Goal: Task Accomplishment & Management: Manage account settings

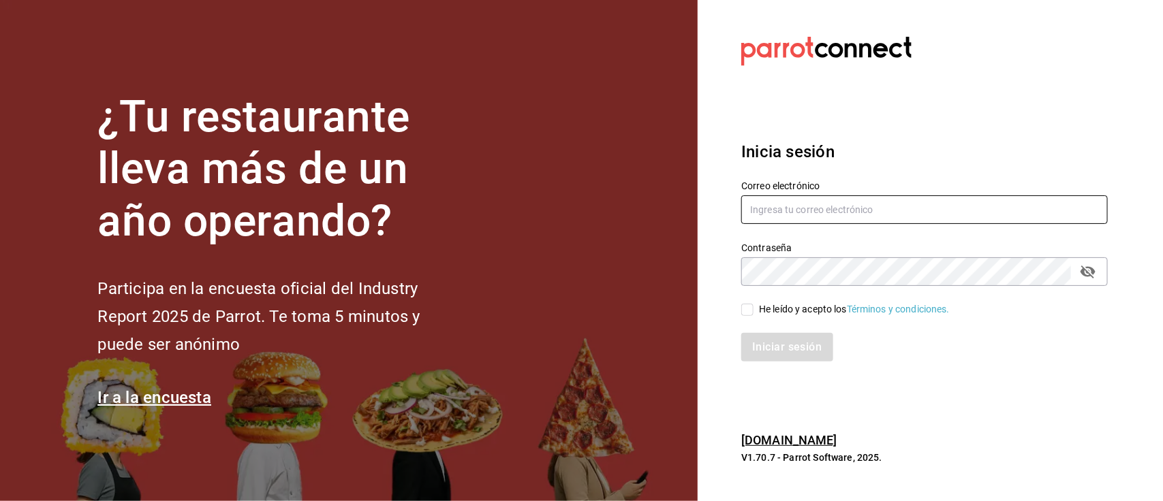
click at [841, 211] on input "text" at bounding box center [924, 210] width 366 height 29
type input "ienh_3@hotmail.com"
click at [746, 311] on input "He leído y acepto los Términos y condiciones." at bounding box center [747, 310] width 12 height 12
checkbox input "true"
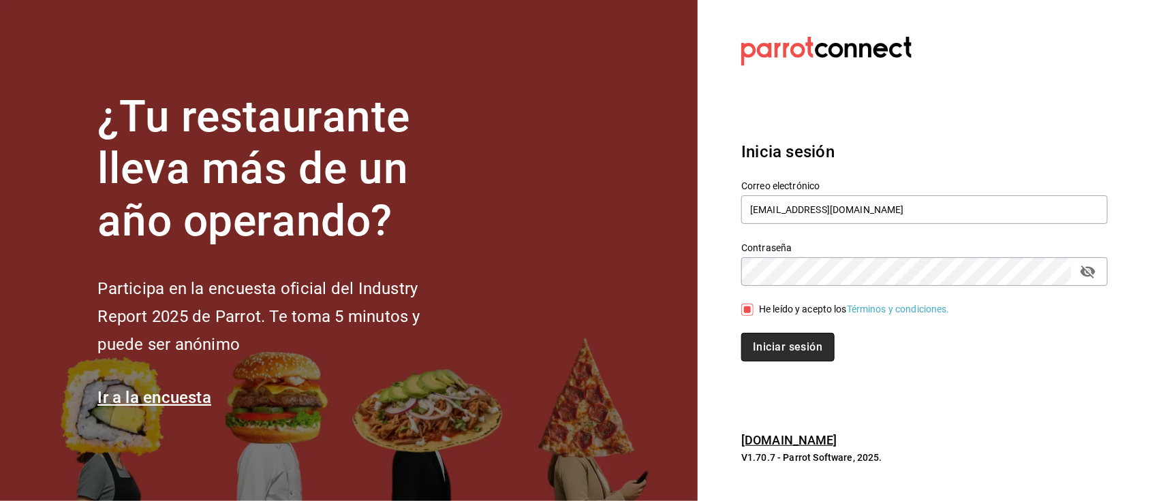
click at [773, 341] on button "Iniciar sesión" at bounding box center [787, 347] width 93 height 29
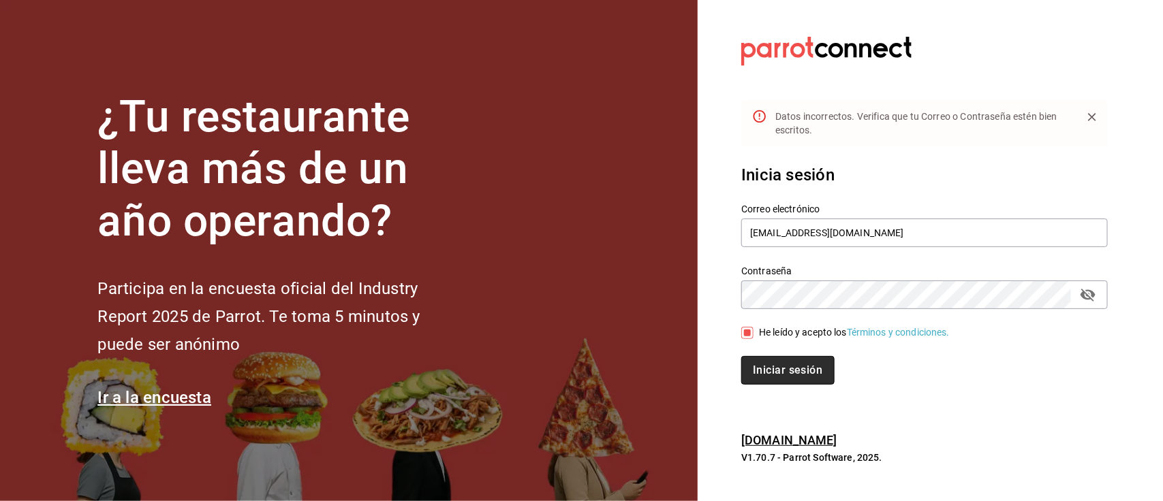
click at [775, 365] on button "Iniciar sesión" at bounding box center [787, 370] width 93 height 29
click at [1092, 298] on icon "passwordField" at bounding box center [1088, 295] width 16 height 16
click at [797, 373] on button "Iniciar sesión" at bounding box center [787, 370] width 93 height 29
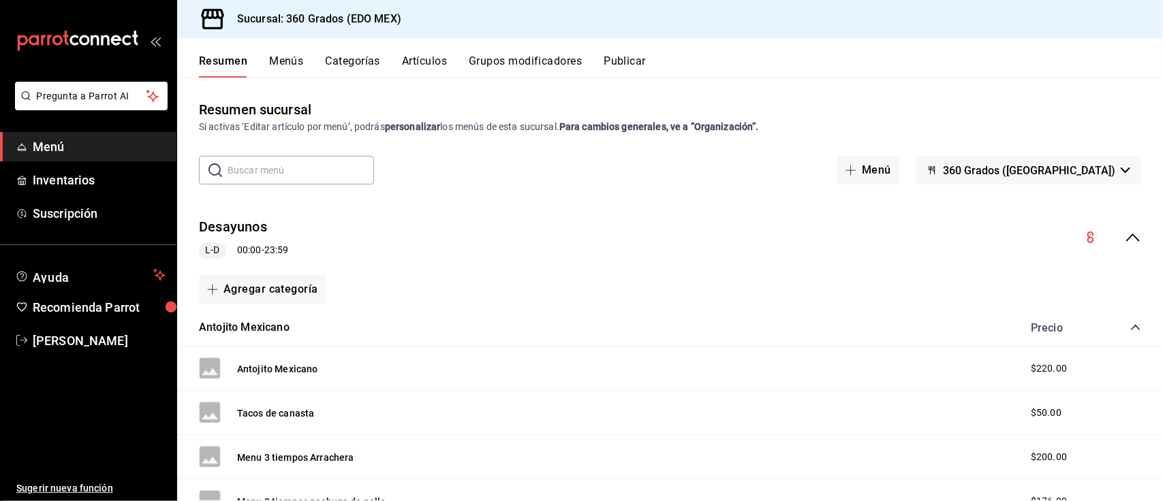
click at [420, 56] on button "Artículos" at bounding box center [424, 65] width 45 height 23
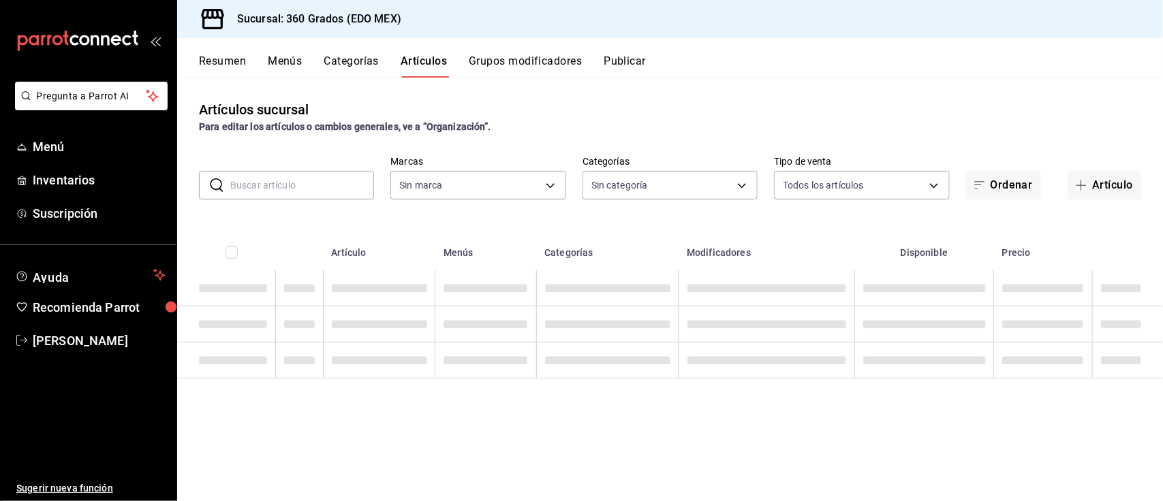
type input "64470fbb-86f5-49f0-8469-f4da33cee7c2,68e228ad-f537-4e5a-8ef6-fbda4ada7cd4"
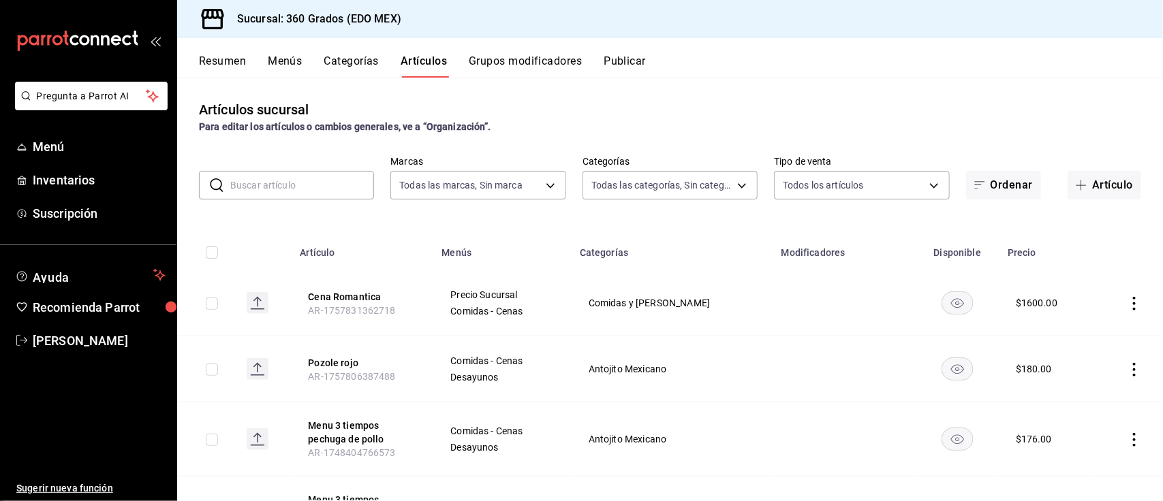
type input "19a21323-819f-4d29-b53d-be9e3cb05541,ba0c6804-78f4-445f-b144-8f5420488394,775f7…"
click at [276, 183] on input "text" at bounding box center [302, 185] width 144 height 27
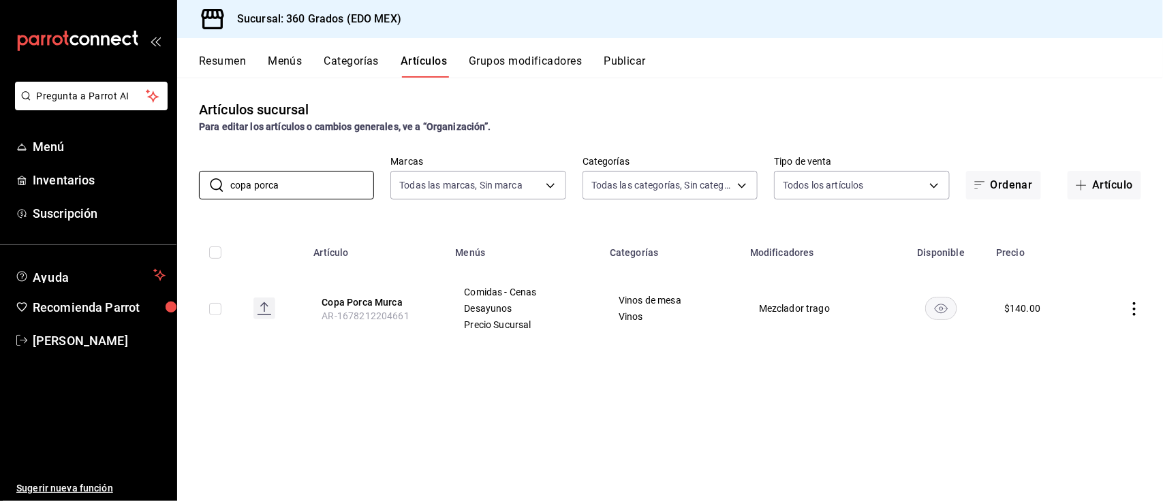
type input "copa porca"
click at [1133, 311] on icon "actions" at bounding box center [1134, 309] width 14 height 14
click at [1090, 339] on span "Editar" at bounding box center [1093, 341] width 35 height 14
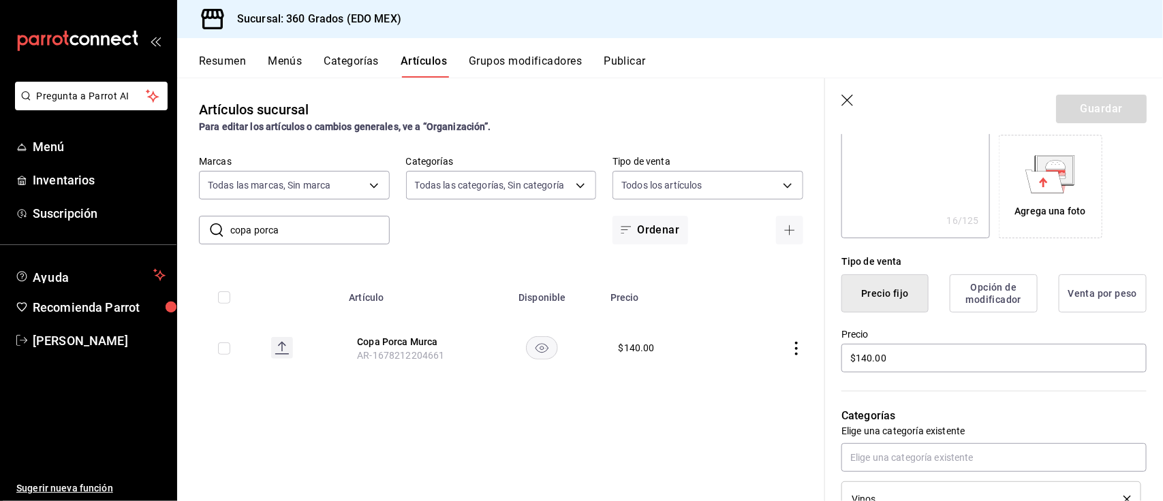
scroll to position [219, 0]
click at [867, 356] on input "$140.00" at bounding box center [993, 355] width 305 height 29
type textarea "x"
type input "$10.00"
type textarea "x"
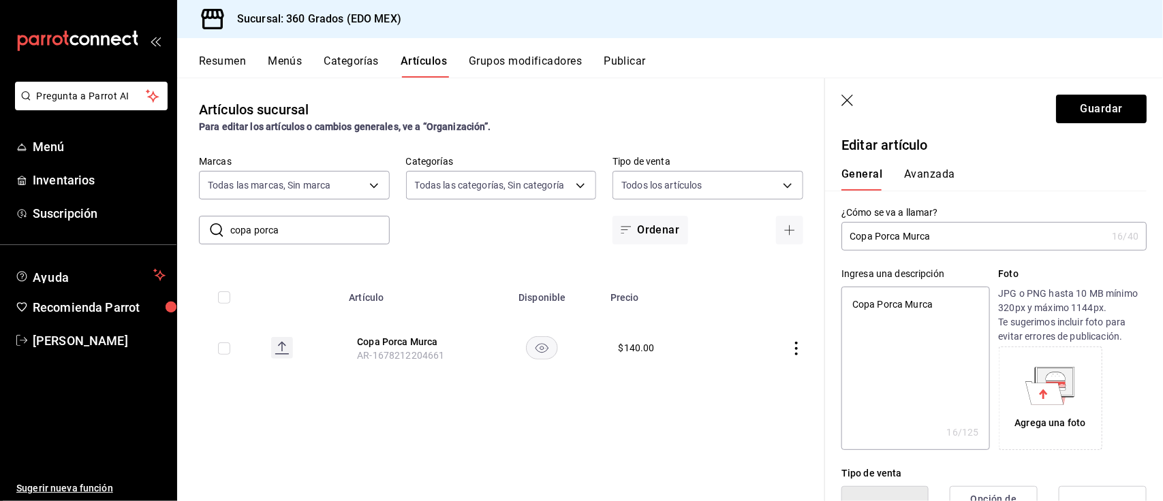
scroll to position [0, 0]
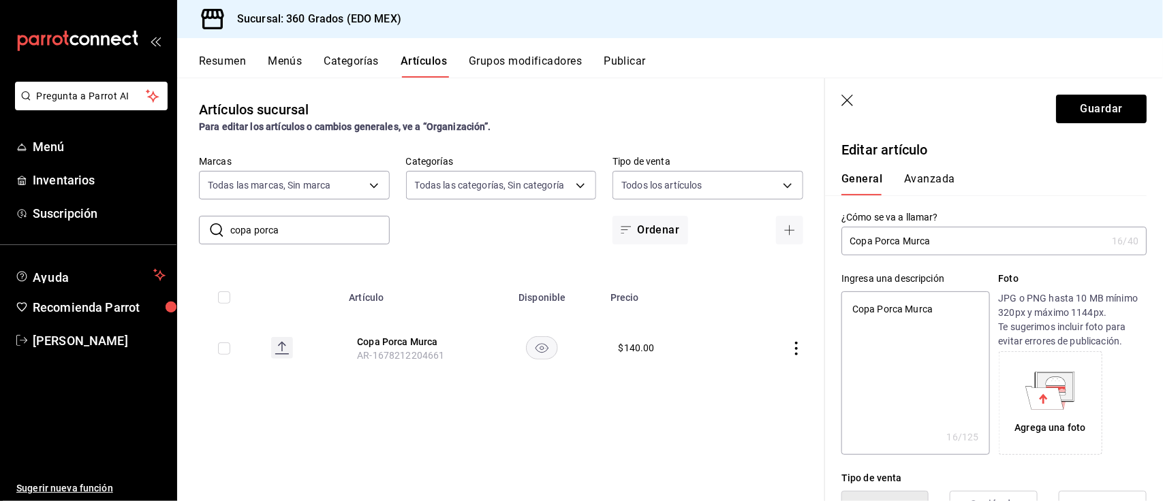
type input "$150.00"
click at [947, 182] on button "Avanzada" at bounding box center [929, 183] width 51 height 23
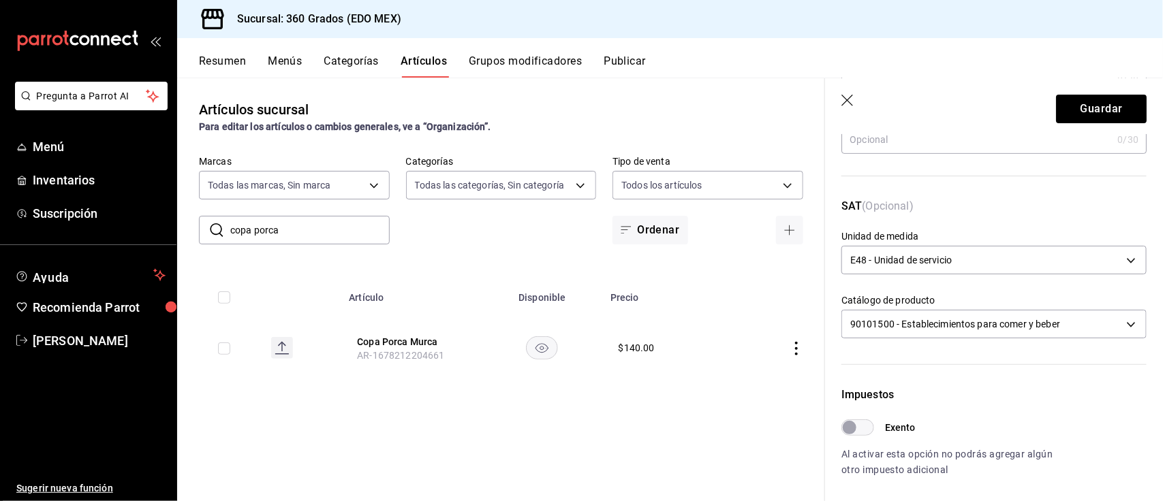
scroll to position [151, 0]
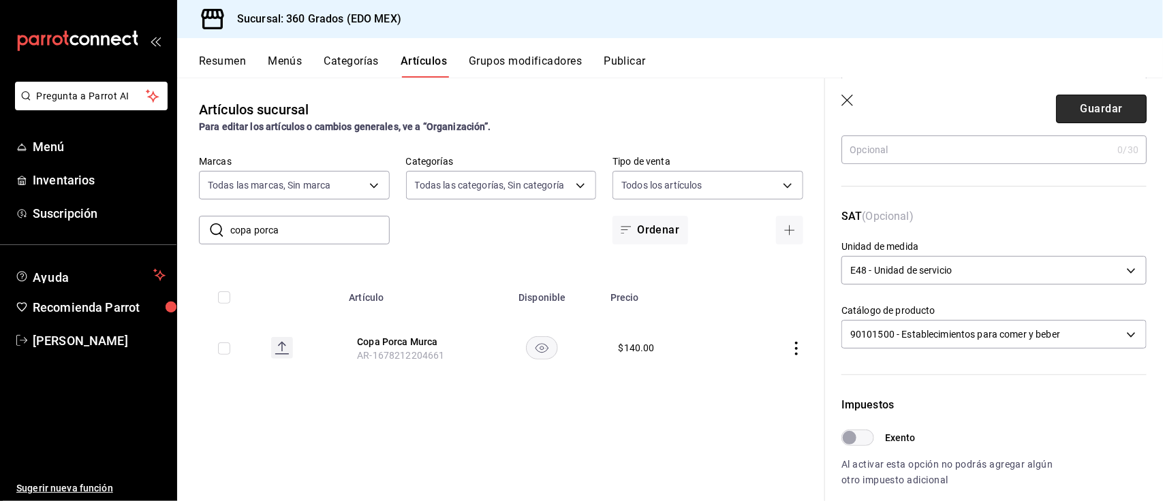
click at [1085, 116] on button "Guardar" at bounding box center [1101, 109] width 91 height 29
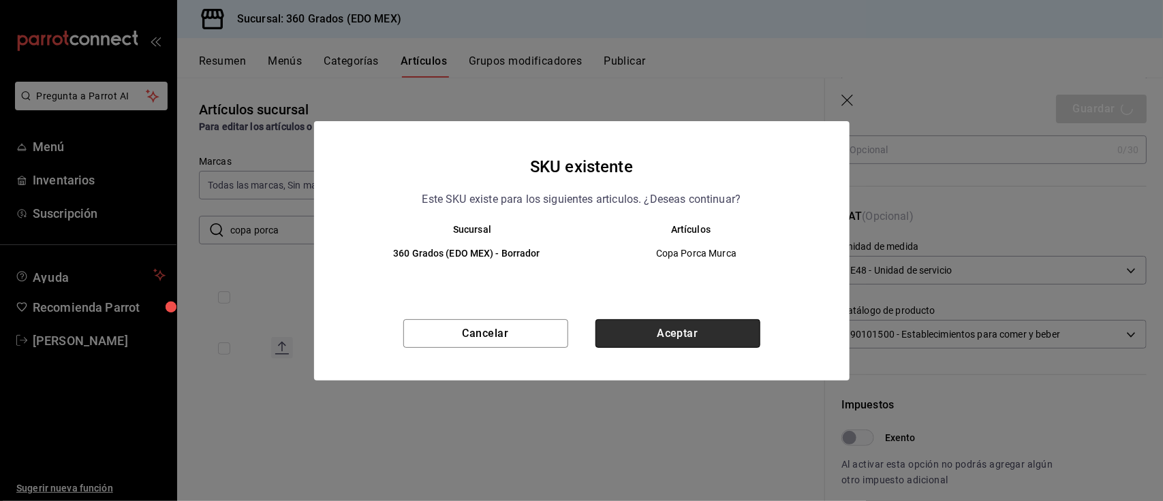
click at [652, 334] on button "Aceptar" at bounding box center [677, 333] width 165 height 29
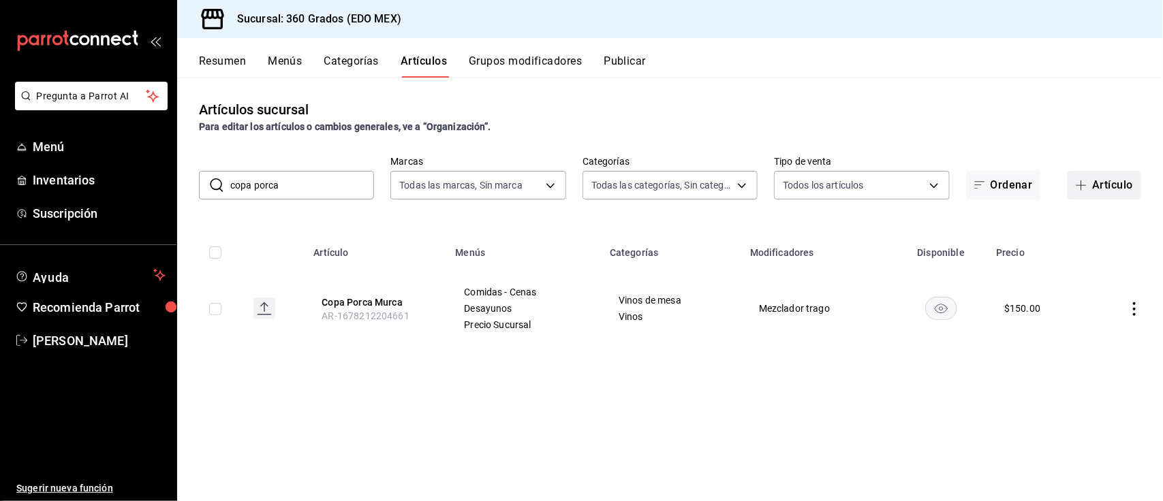
click at [1100, 189] on button "Artículo" at bounding box center [1104, 185] width 74 height 29
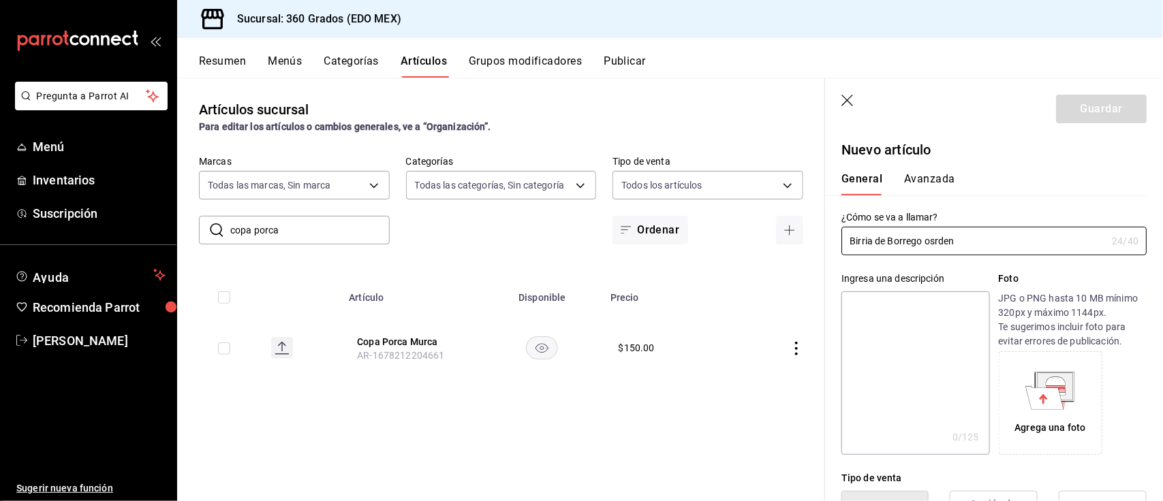
type input "Birria de Borrego osrden"
click at [938, 307] on textarea at bounding box center [915, 373] width 148 height 163
type textarea "o"
type textarea "x"
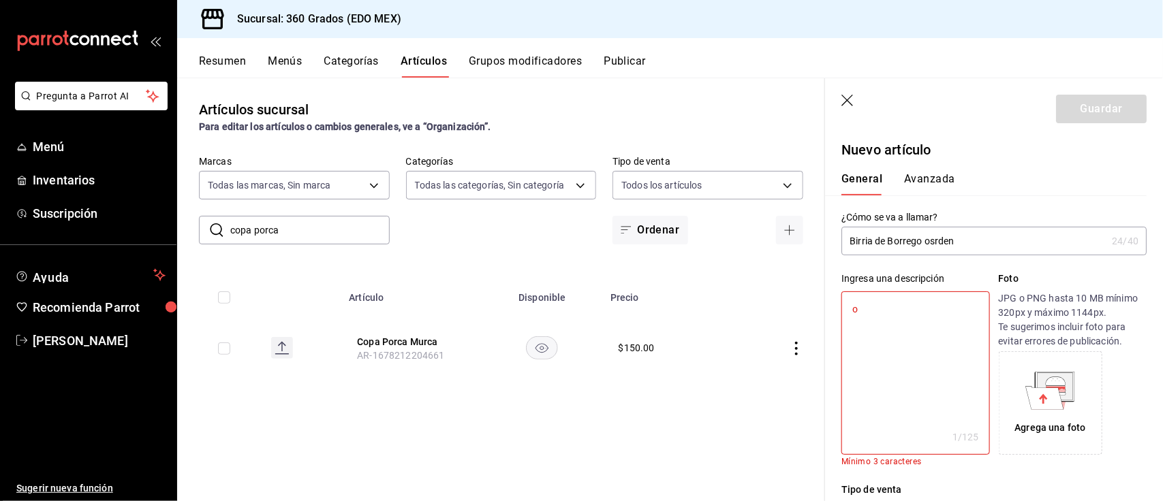
type textarea "or"
type textarea "x"
type textarea "ord"
type textarea "x"
type textarea "orde"
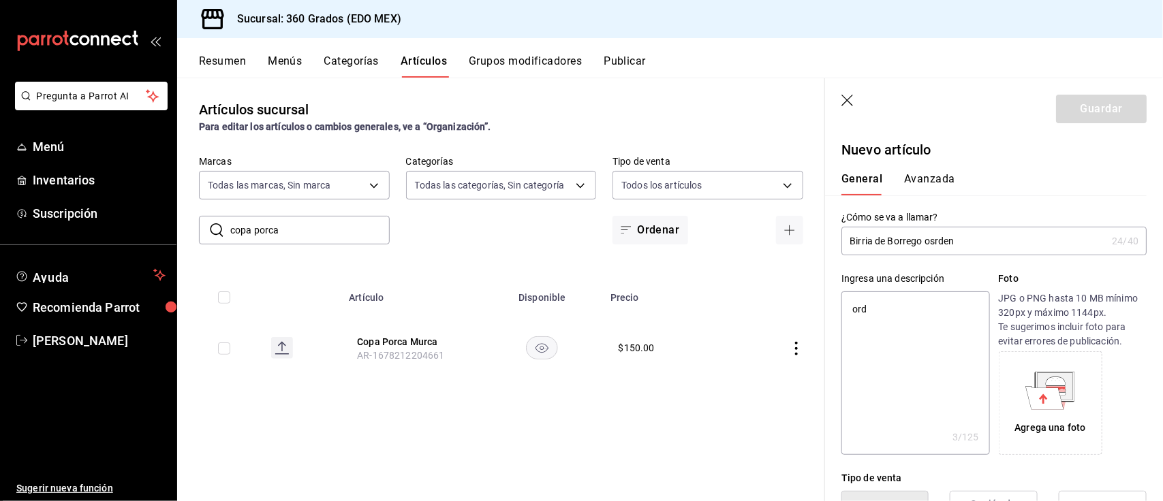
type textarea "x"
type textarea "orden"
type textarea "x"
type textarea "orden"
type textarea "x"
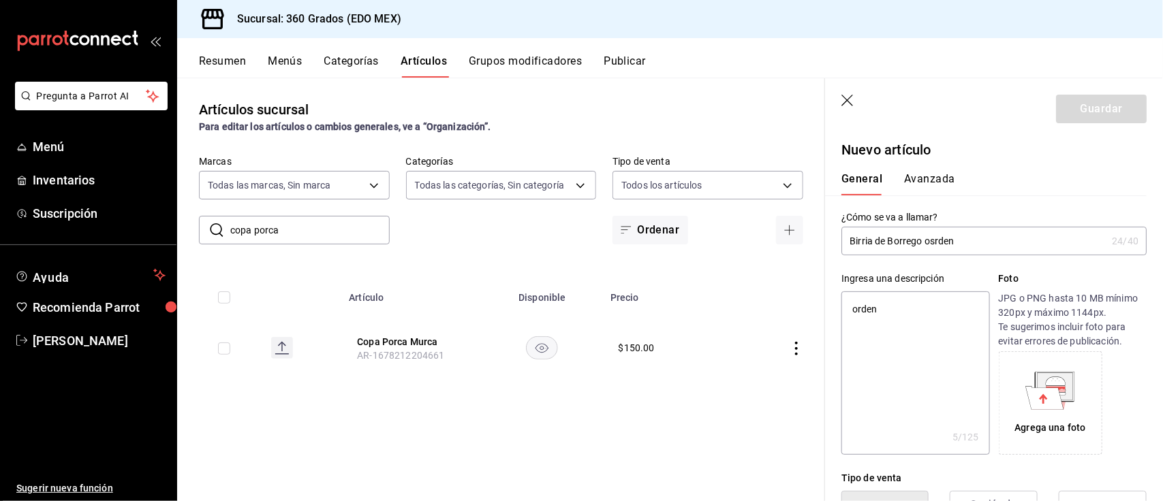
type textarea "orden d"
type textarea "x"
type textarea "orden de"
type textarea "x"
type textarea "orden de"
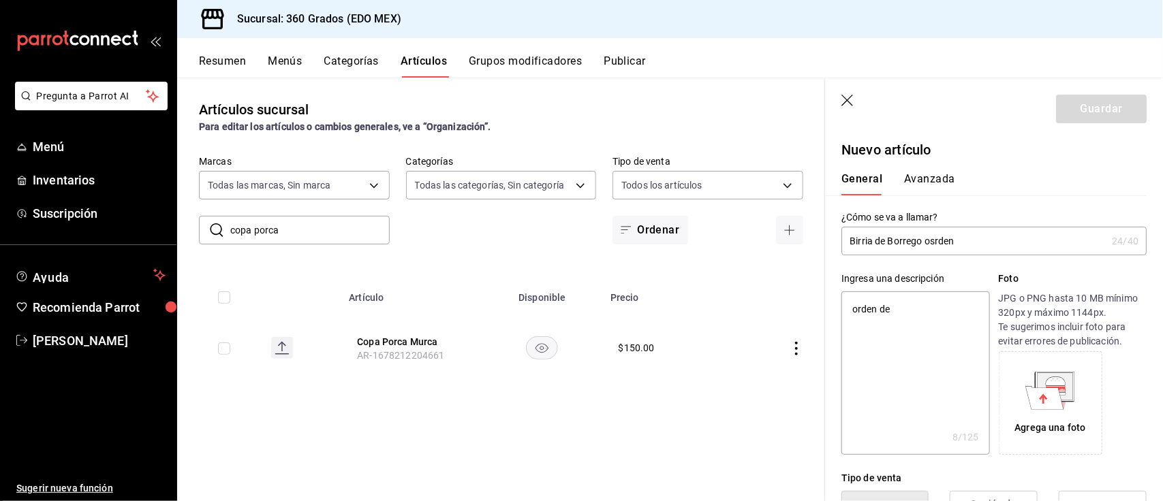
type textarea "x"
type textarea "orden de b"
type textarea "x"
type textarea "orden de bo"
type textarea "x"
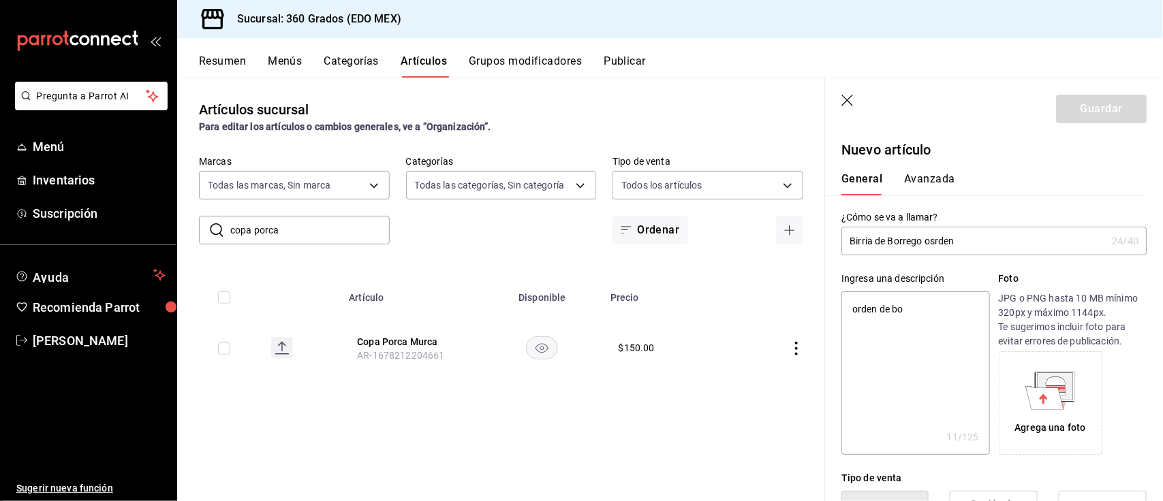
type textarea "orden de b"
type textarea "x"
type textarea "orden de bi"
type textarea "x"
type textarea "orden de bir"
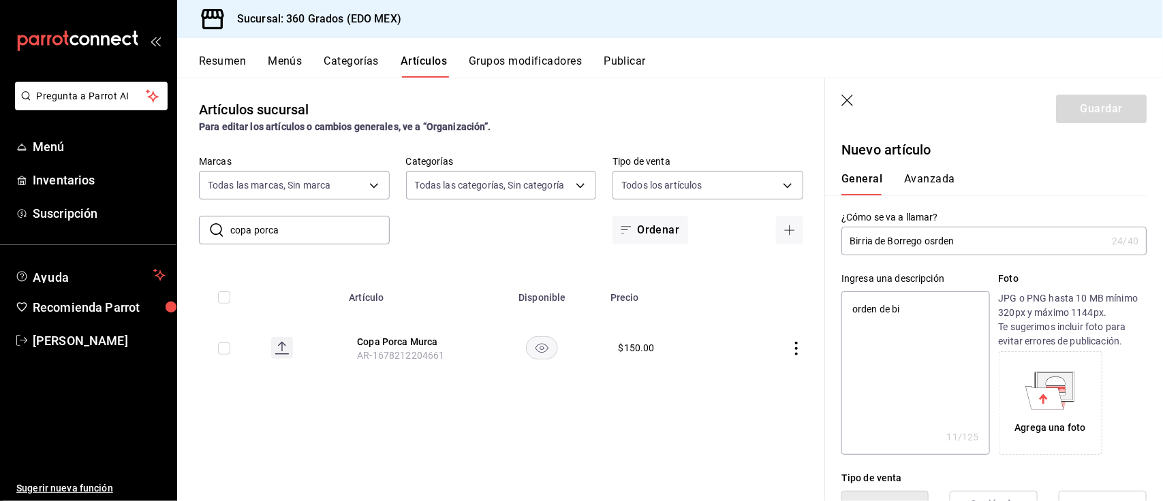
type textarea "x"
type textarea "orden de birr"
type textarea "x"
type textarea "orden de birri"
type textarea "x"
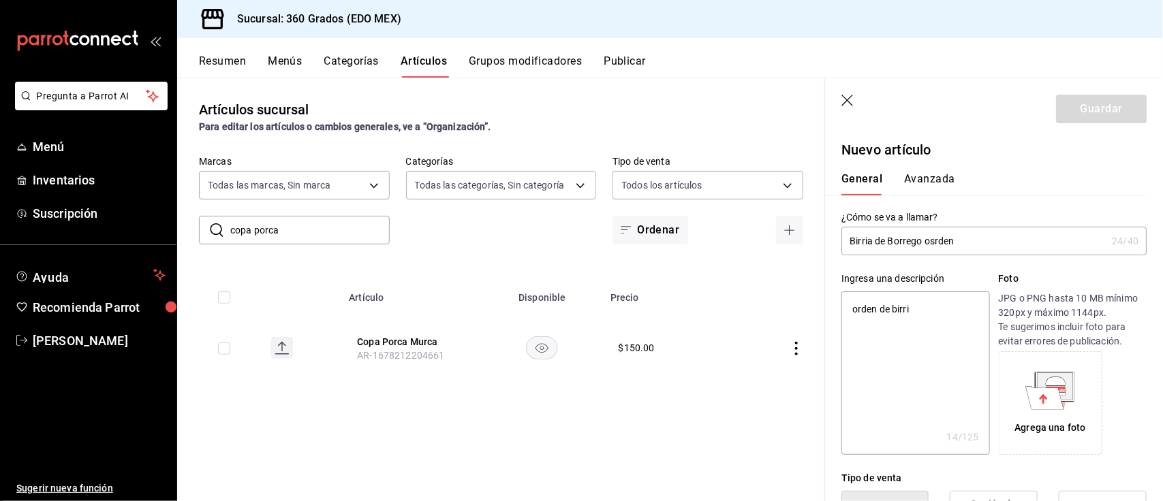
type textarea "orden de birria"
type textarea "x"
type textarea "orden de birria"
type textarea "x"
type textarea "orden de birria d"
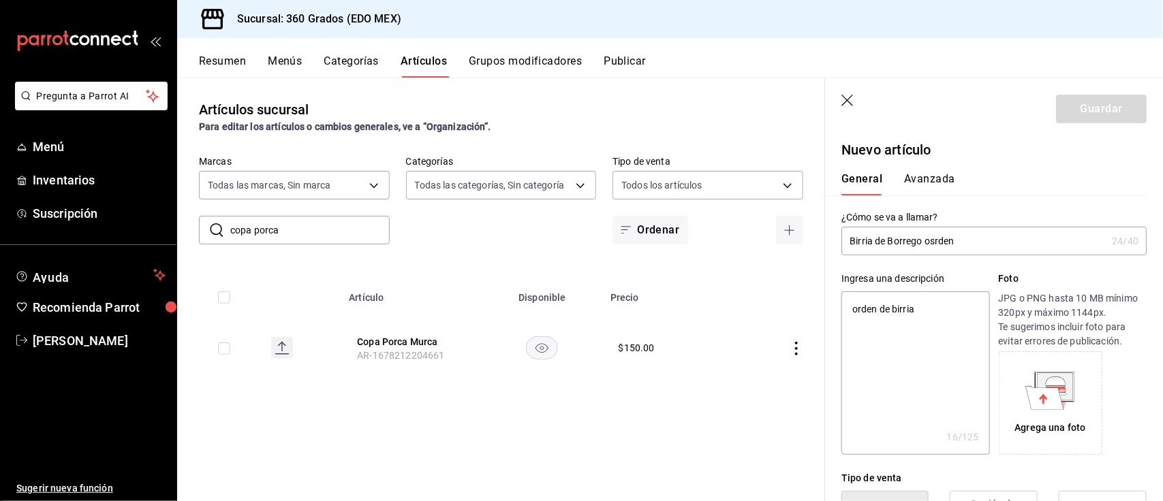
type textarea "x"
type textarea "orden de birria de"
type textarea "x"
type textarea "orden de birria de"
type textarea "x"
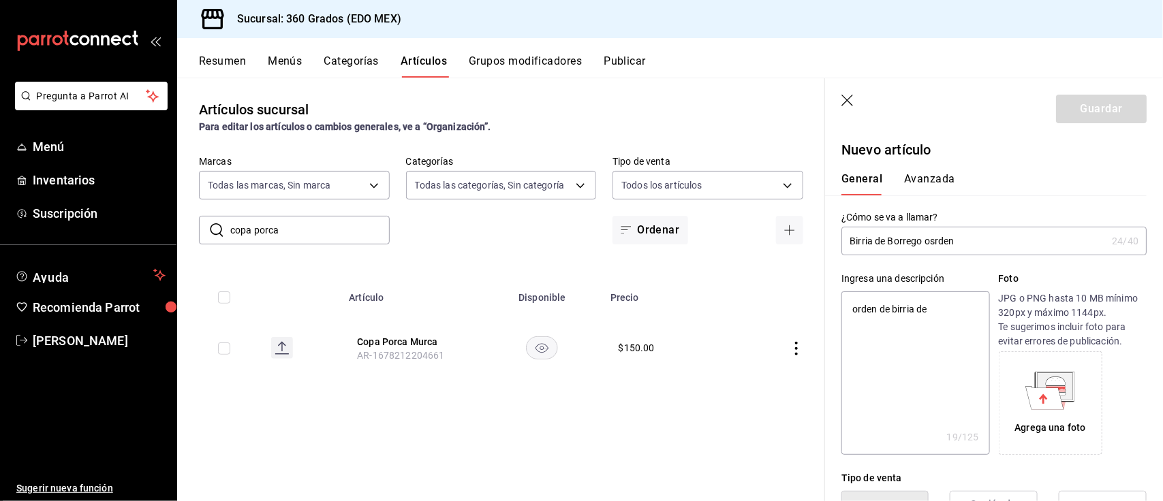
type textarea "orden de birria de b"
type textarea "x"
type textarea "orden de birria de bo"
type textarea "x"
type textarea "orden de birria de bor"
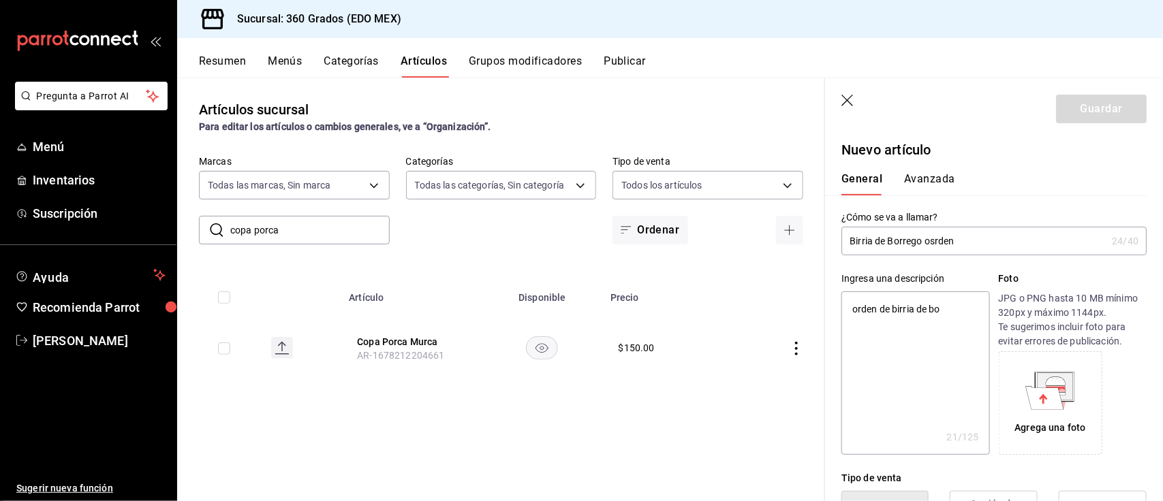
type textarea "x"
type textarea "orden de birria de borr"
type textarea "x"
type textarea "orden de birria de borre"
type textarea "x"
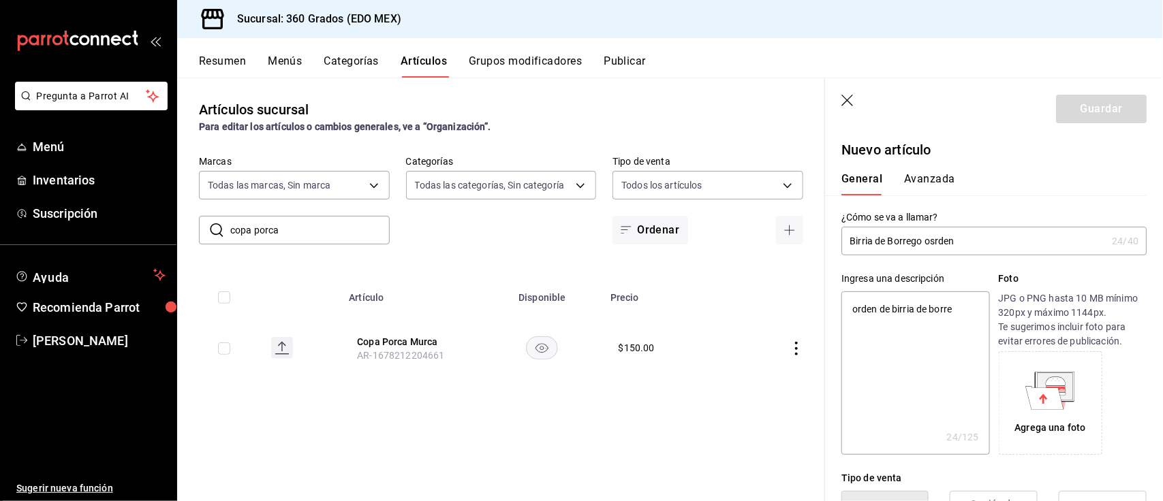
type textarea "orden de birria de borreg"
type textarea "x"
type textarea "orden de birria de borrego"
type textarea "x"
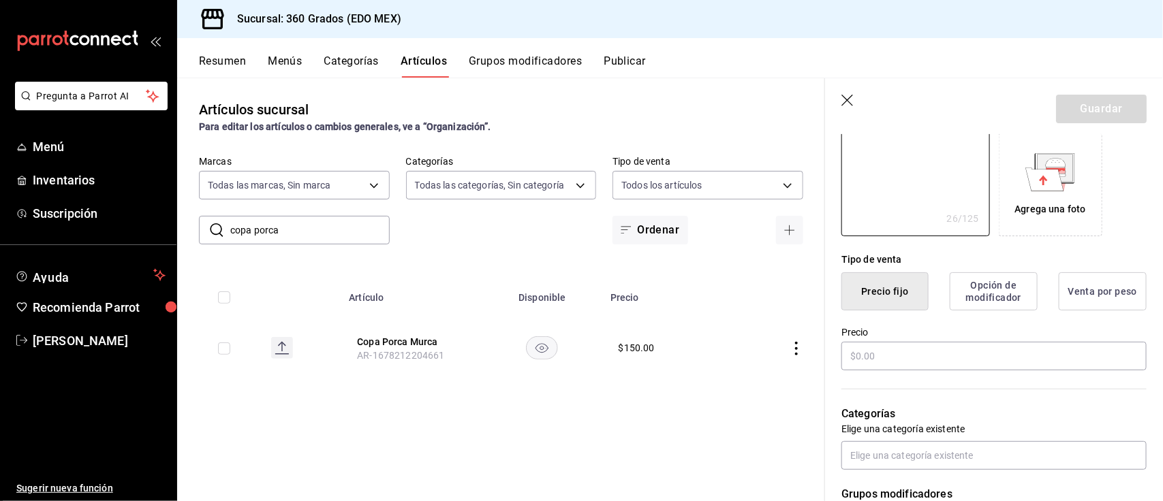
scroll to position [234, 0]
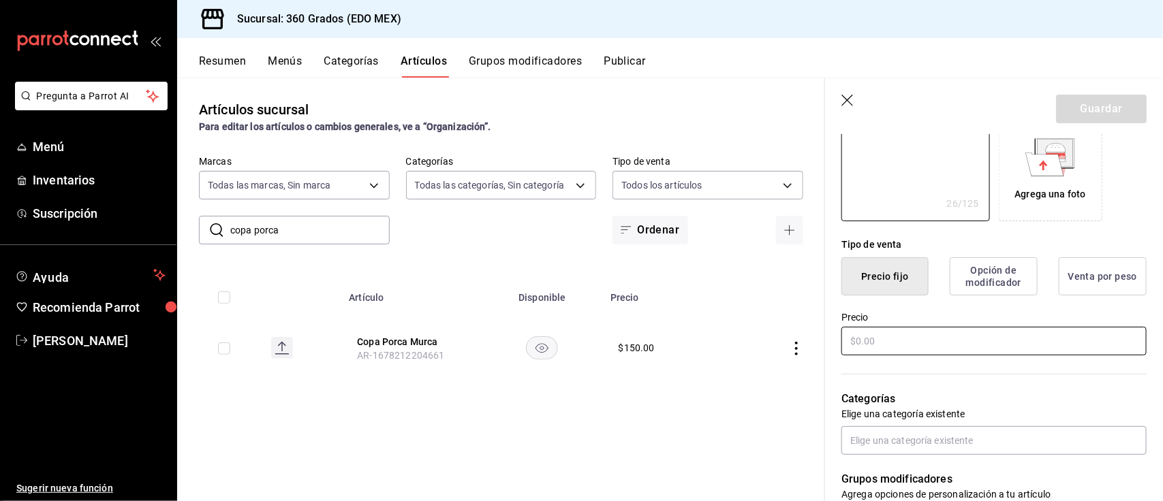
type textarea "orden de birria de borrego"
type textarea "x"
click at [904, 335] on input "text" at bounding box center [993, 341] width 305 height 29
type input "$1.00"
type textarea "x"
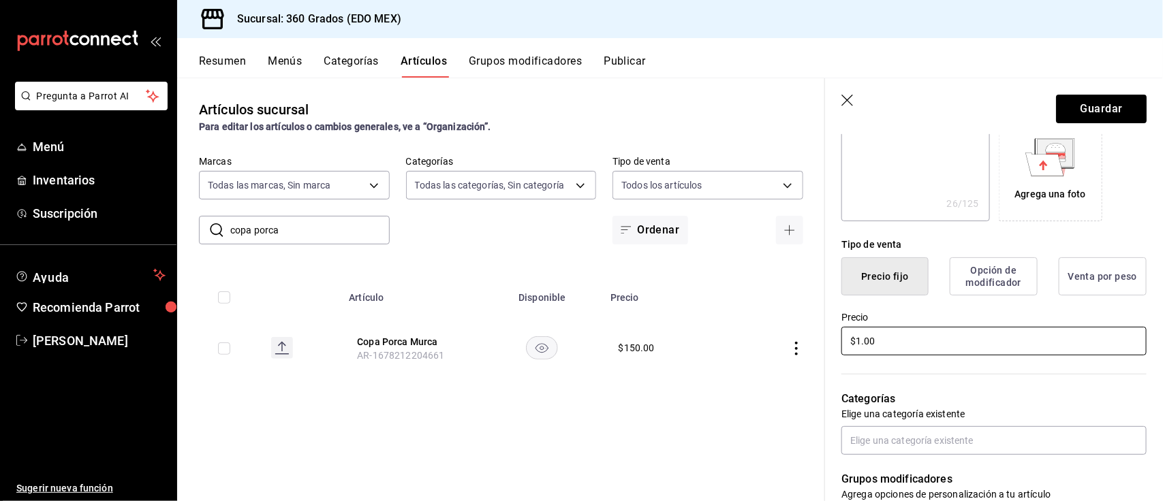
type input "$15.00"
type textarea "x"
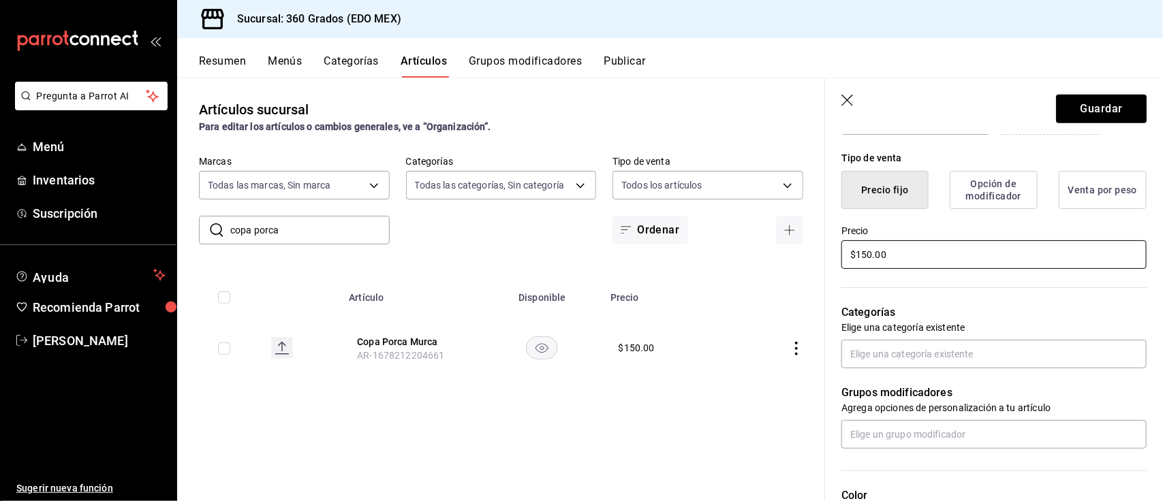
scroll to position [392, 0]
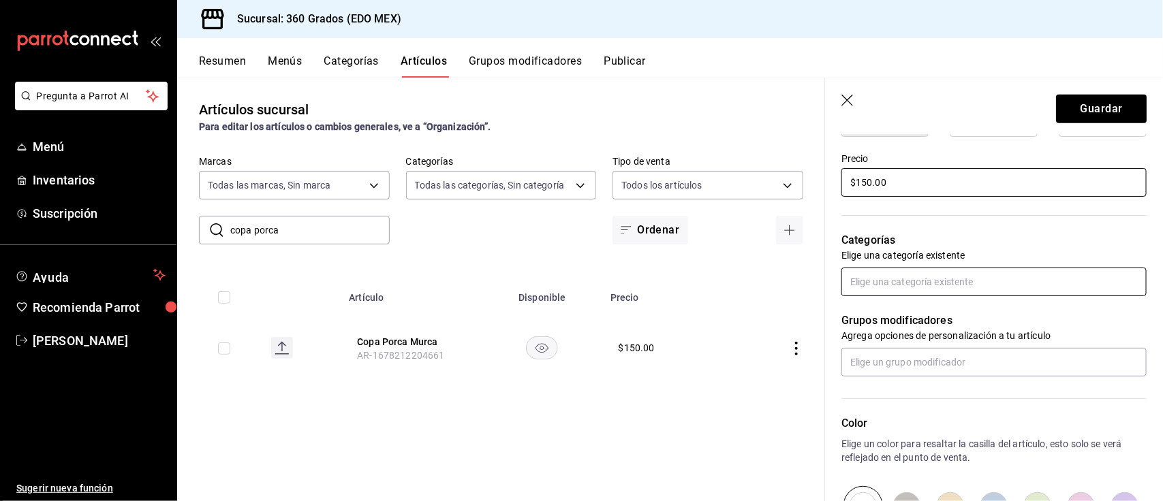
type input "$150.00"
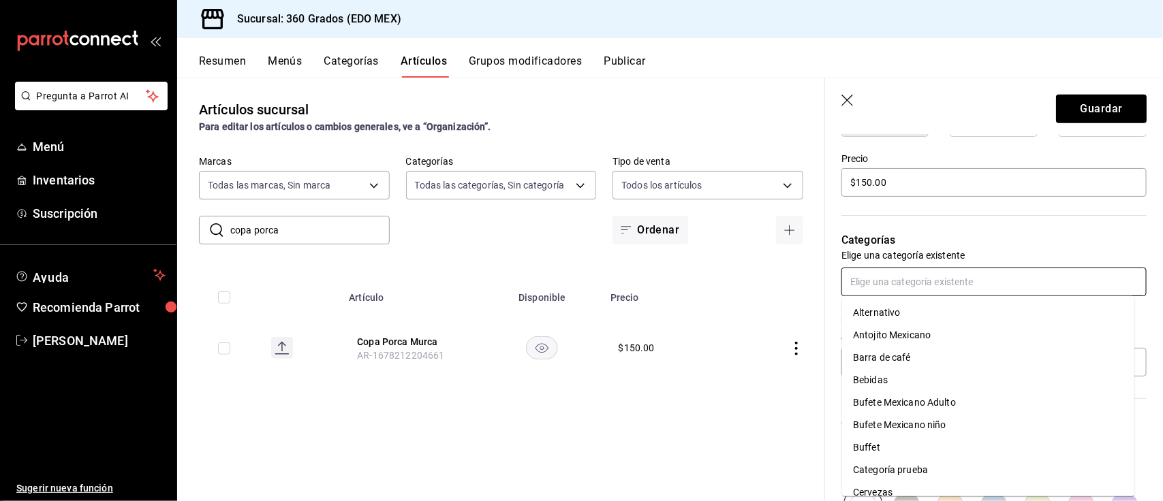
click at [910, 285] on input "text" at bounding box center [993, 282] width 305 height 29
click at [892, 336] on li "Antojito Mexicano" at bounding box center [988, 335] width 292 height 22
type textarea "x"
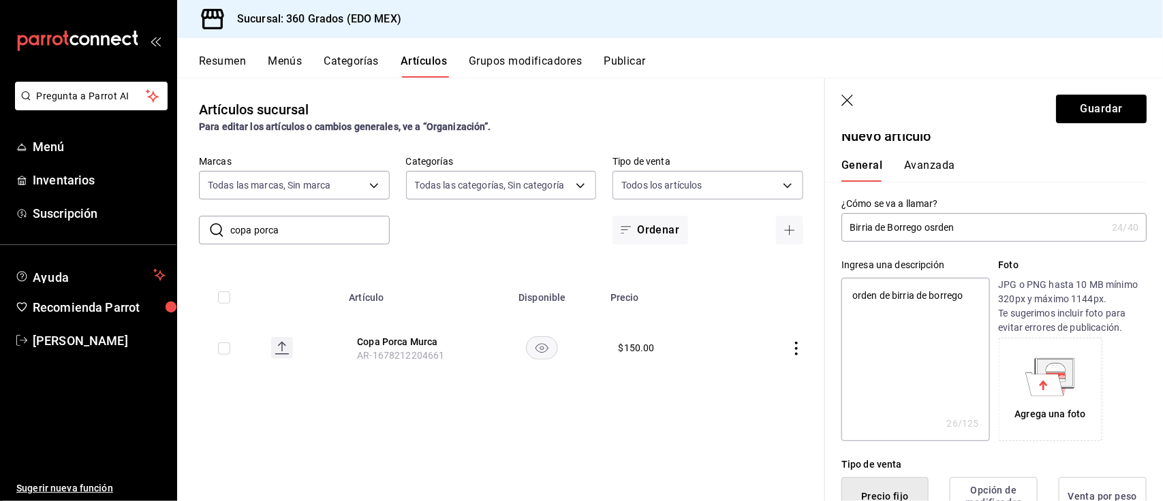
scroll to position [0, 0]
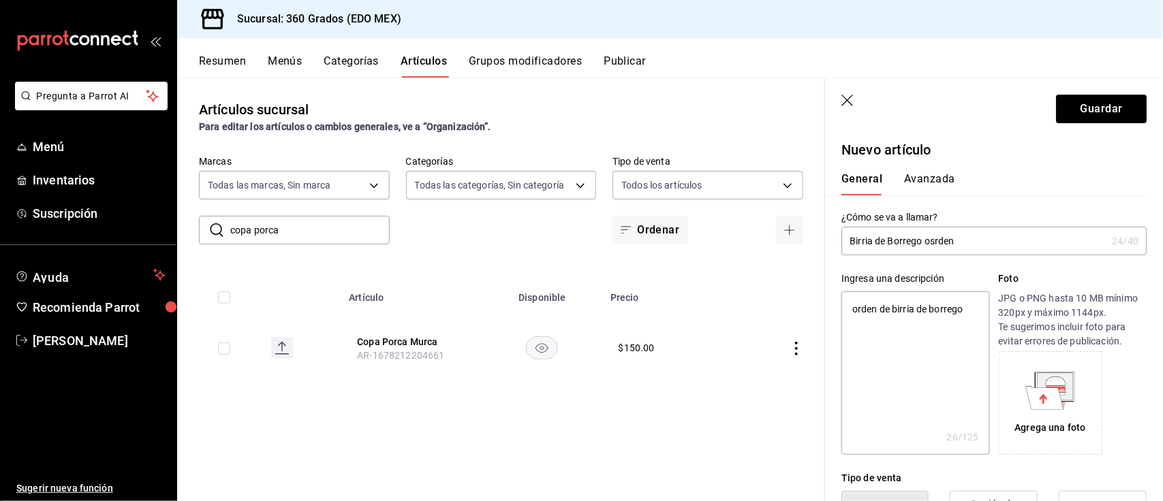
click at [930, 178] on button "Avanzada" at bounding box center [929, 183] width 51 height 23
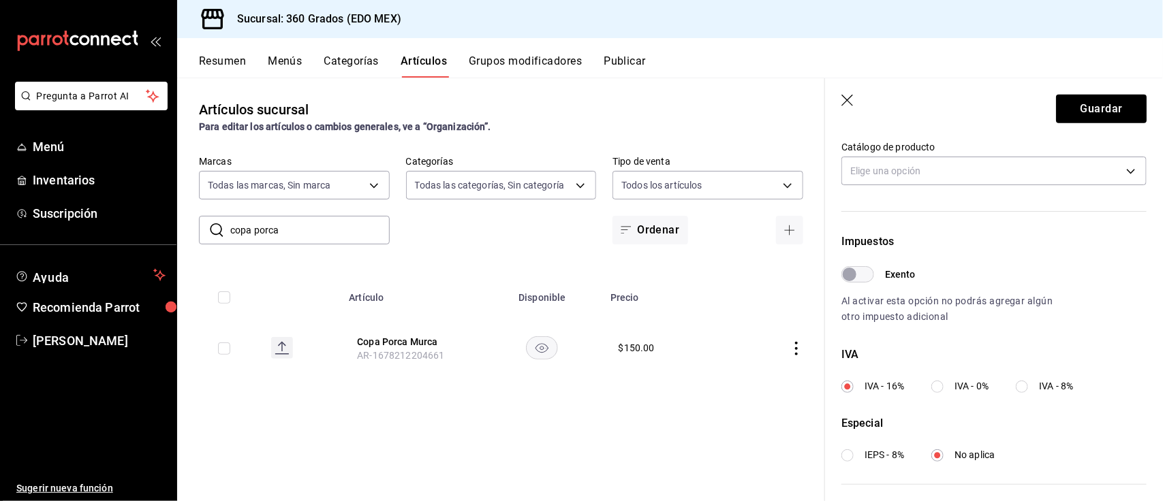
scroll to position [319, 0]
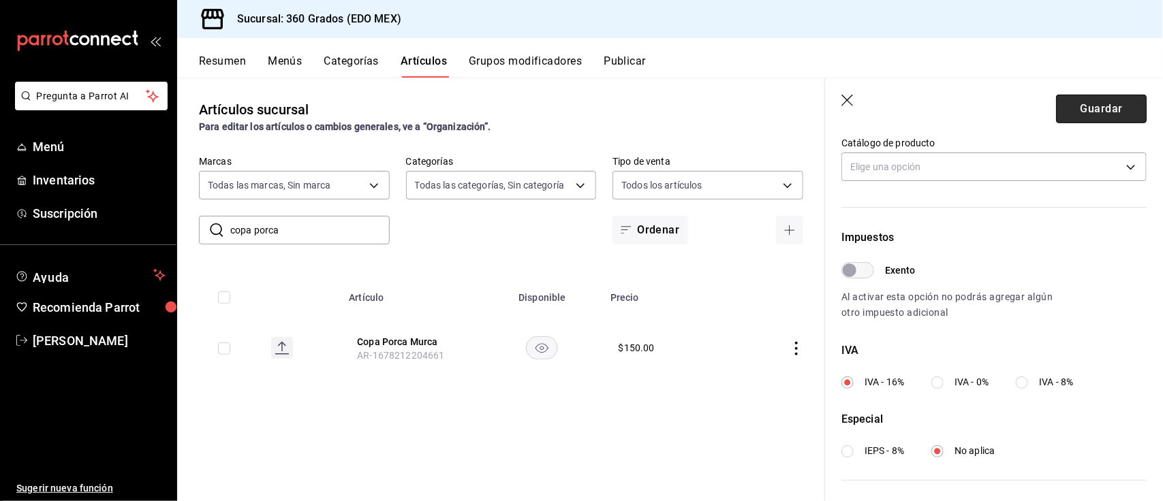
click at [1078, 97] on button "Guardar" at bounding box center [1101, 109] width 91 height 29
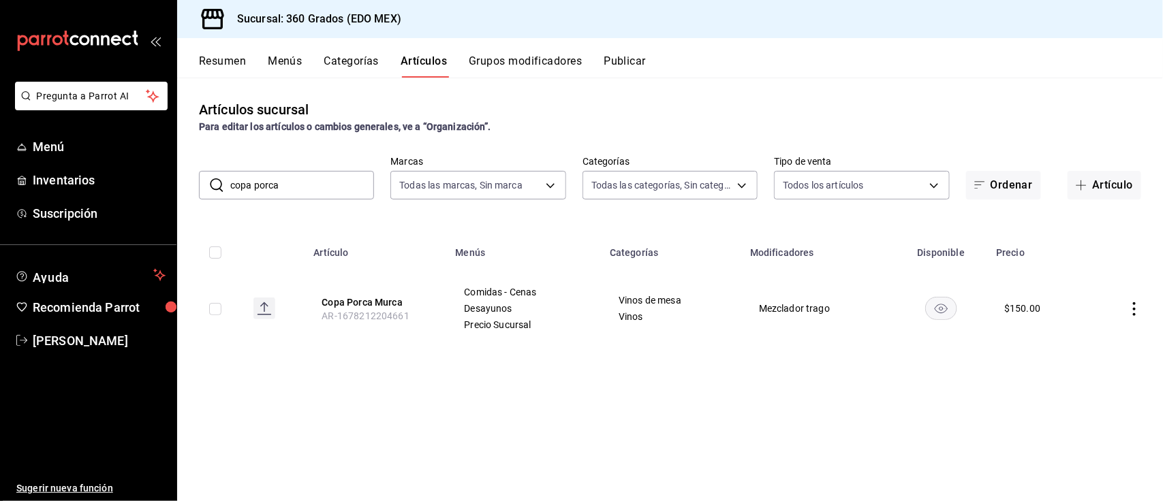
click at [607, 63] on button "Publicar" at bounding box center [625, 65] width 42 height 23
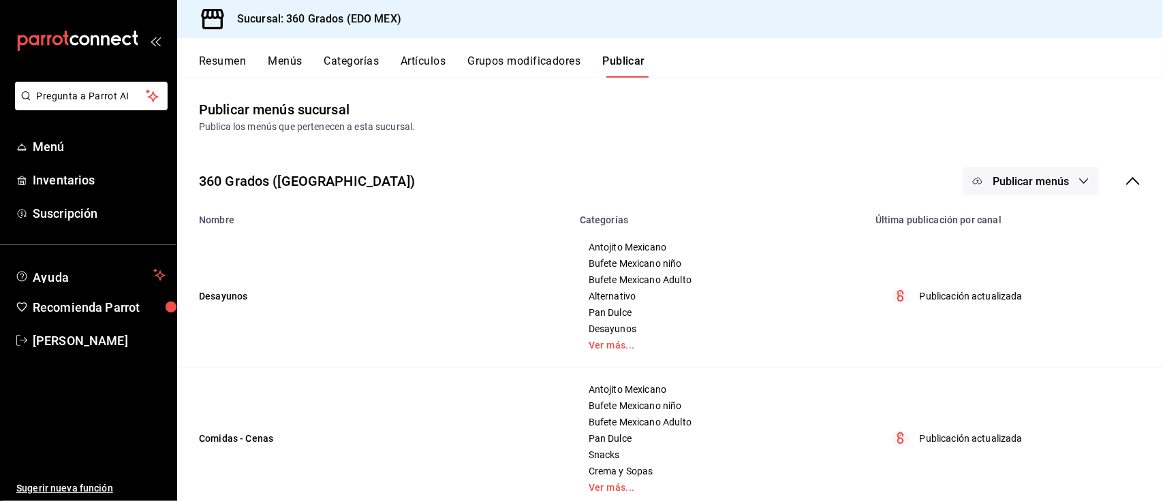
click at [1049, 184] on span "Publicar menús" at bounding box center [1031, 181] width 76 height 13
click at [1016, 220] on span "Punto de venta" at bounding box center [1037, 226] width 65 height 14
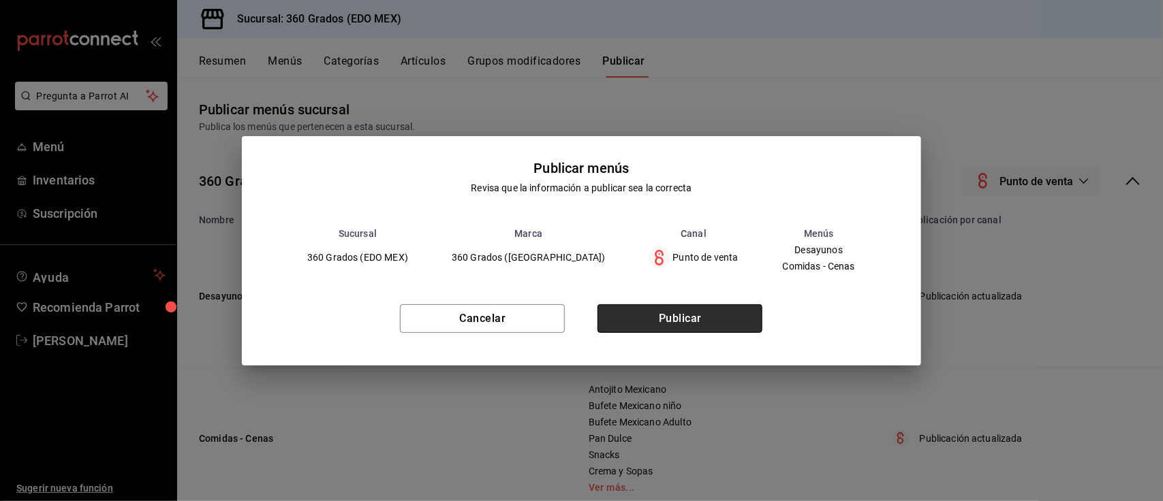
click at [687, 312] on button "Publicar" at bounding box center [679, 318] width 165 height 29
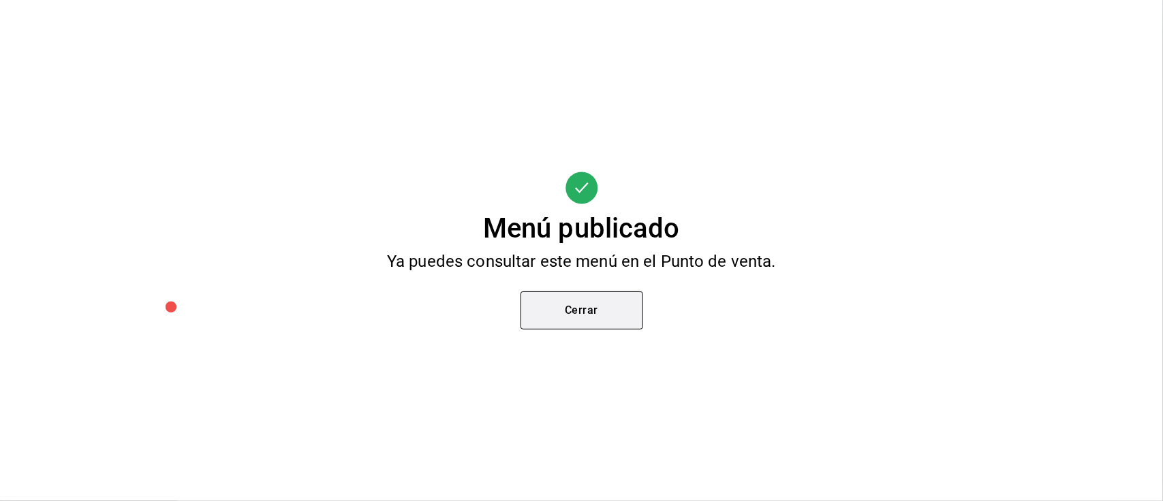
click at [593, 304] on button "Cerrar" at bounding box center [581, 311] width 123 height 38
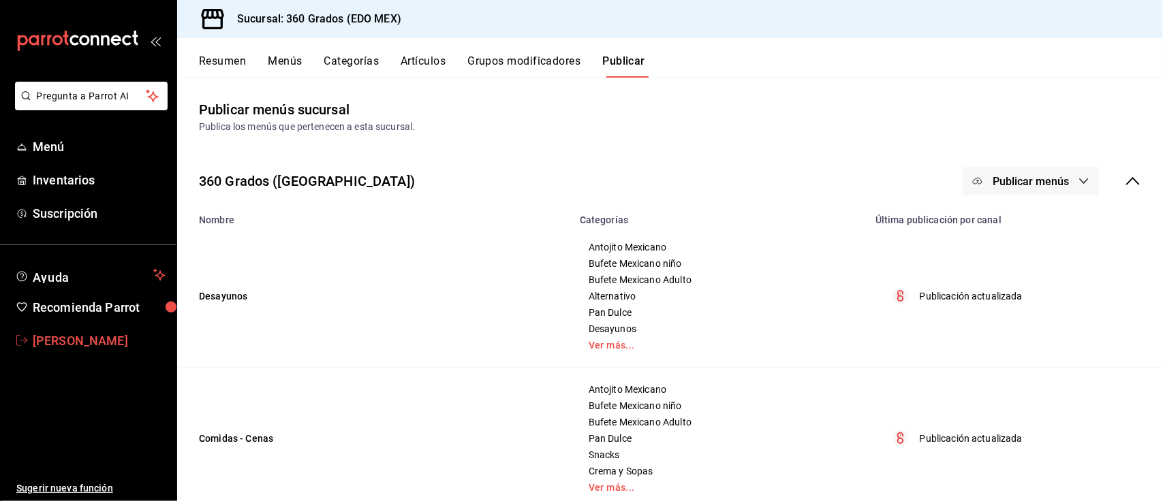
click at [90, 349] on span "[PERSON_NAME]" at bounding box center [99, 341] width 133 height 18
